Goal: Find contact information: Find contact information

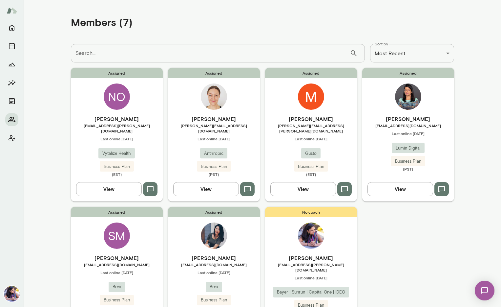
scroll to position [46, 0]
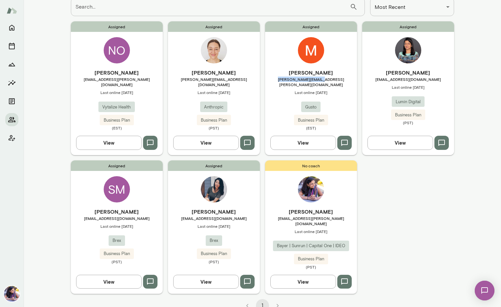
drag, startPoint x: 335, startPoint y: 80, endPoint x: 291, endPoint y: 81, distance: 44.7
click at [291, 81] on span "[PERSON_NAME][EMAIL_ADDRESS][PERSON_NAME][DOMAIN_NAME]" at bounding box center [311, 82] width 92 height 11
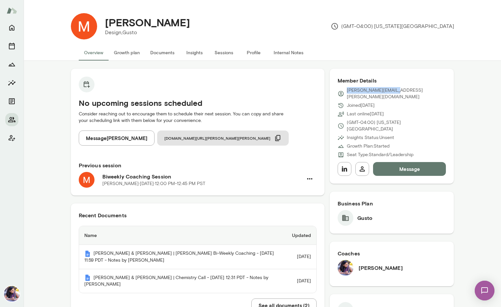
drag, startPoint x: 407, startPoint y: 93, endPoint x: 348, endPoint y: 93, distance: 58.8
click at [348, 93] on div "[PERSON_NAME][EMAIL_ADDRESS][PERSON_NAME][DOMAIN_NAME]" at bounding box center [392, 93] width 109 height 13
copy p "[PERSON_NAME][EMAIL_ADDRESS][PERSON_NAME][DOMAIN_NAME]"
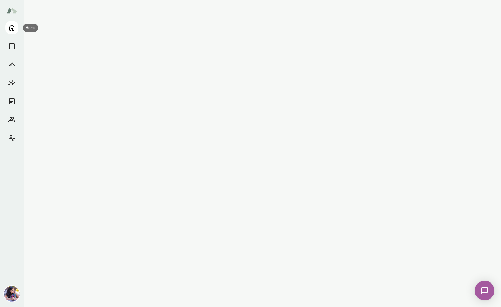
click at [11, 29] on icon "Home" at bounding box center [12, 28] width 8 height 8
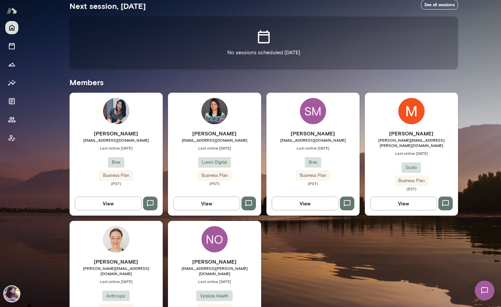
scroll to position [132, 0]
